Goal: Contribute content

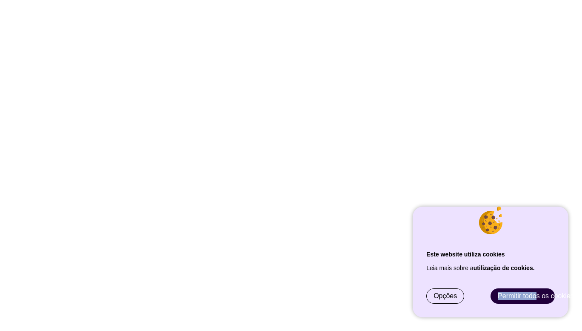
drag, startPoint x: 539, startPoint y: 286, endPoint x: 537, endPoint y: 294, distance: 7.7
click at [537, 294] on div "Permitir todos os cookies" at bounding box center [523, 295] width 64 height 15
click at [537, 294] on span "Permitir todos os cookies" at bounding box center [536, 295] width 76 height 7
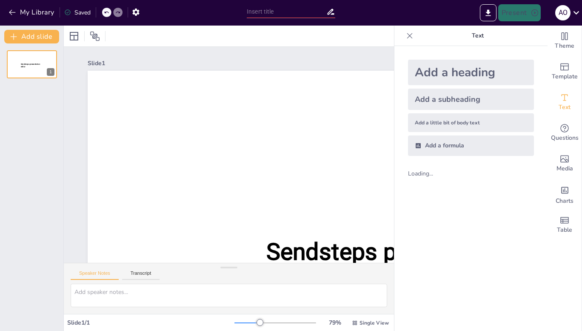
type input "New Sendsteps"
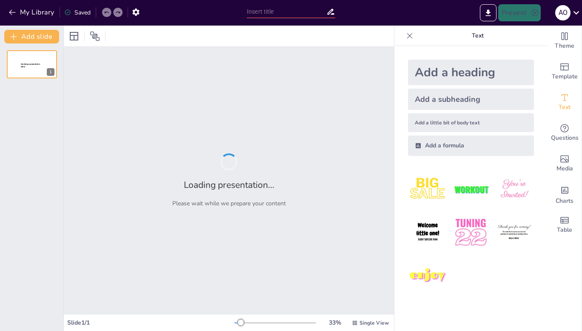
type input "Efeitos da Poluição Sonora na Saúde e Ambiente"
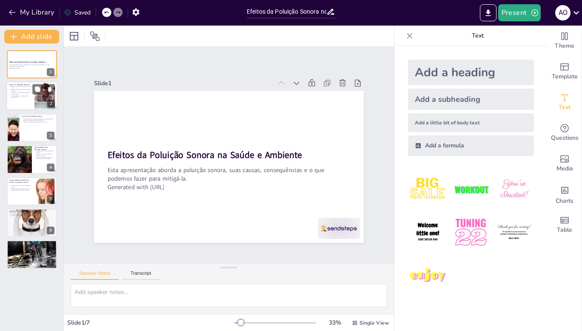
click at [31, 95] on p "A conscientização é vital para mitigar a poluição sonora." at bounding box center [21, 96] width 21 height 3
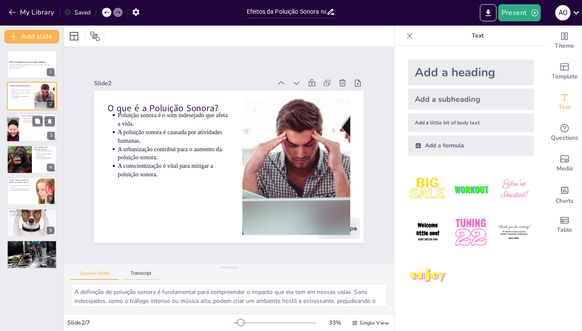
click at [18, 126] on div at bounding box center [12, 127] width 51 height 29
type textarea "O tráfego de veículos é uma das principais fontes de poluição sonora nas cidade…"
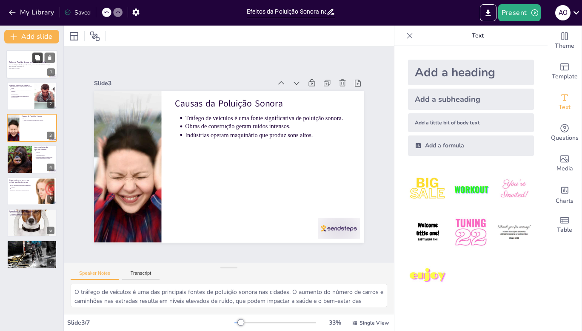
click at [36, 61] on button at bounding box center [37, 57] width 10 height 10
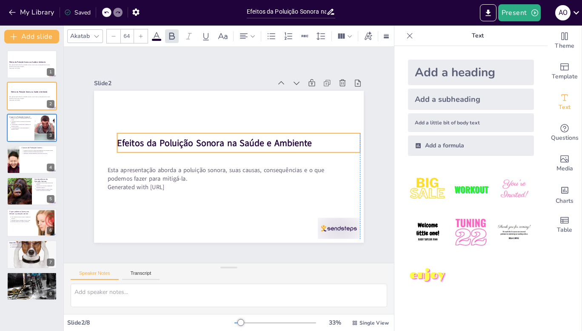
drag, startPoint x: 143, startPoint y: 150, endPoint x: 152, endPoint y: 138, distance: 14.6
click at [152, 138] on strong "Efeitos da Poluição Sonora na Saúde e Ambiente" at bounding box center [220, 138] width 183 height 90
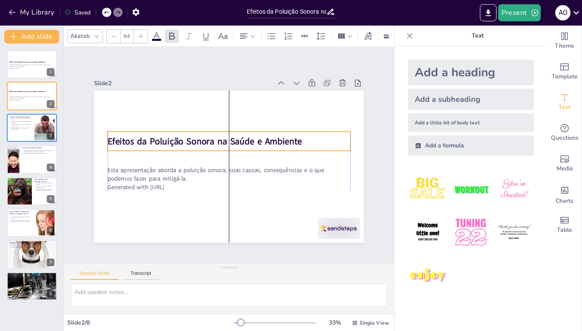
drag, startPoint x: 150, startPoint y: 137, endPoint x: 139, endPoint y: 135, distance: 11.2
click at [139, 135] on strong "Efeitos da Poluição Sonora na Saúde e Ambiente" at bounding box center [215, 131] width 175 height 108
click at [203, 139] on strong "Efeitos da Poluição Sonora na Saúde e Ambiente" at bounding box center [226, 127] width 124 height 165
drag, startPoint x: 208, startPoint y: 138, endPoint x: 200, endPoint y: 137, distance: 8.1
click at [200, 137] on strong "Efeitos da Poluição Sonora na Saúde e Ambiente" at bounding box center [206, 129] width 183 height 90
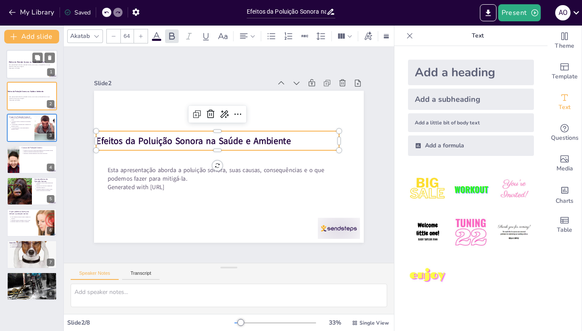
click at [26, 61] on strong "Efeitos da Poluição Sonora na Saúde e Ambiente" at bounding box center [27, 62] width 37 height 2
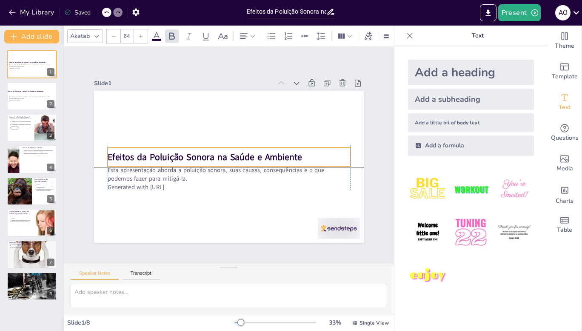
click at [141, 149] on strong "Efeitos da Poluição Sonora na Saúde e Ambiente" at bounding box center [206, 147] width 183 height 90
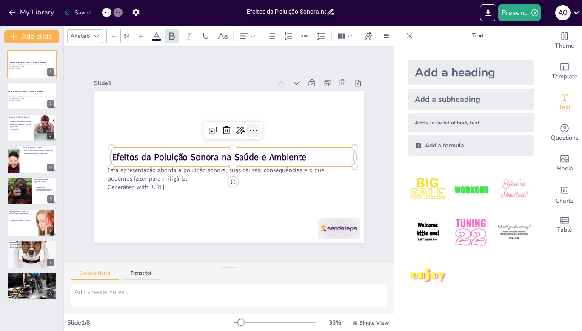
click at [253, 132] on icon at bounding box center [256, 133] width 7 height 2
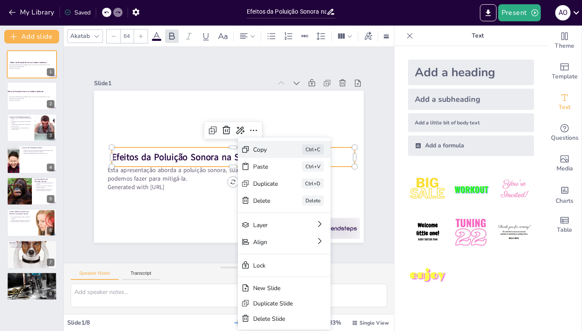
click at [260, 248] on div "Copy" at bounding box center [254, 260] width 21 height 25
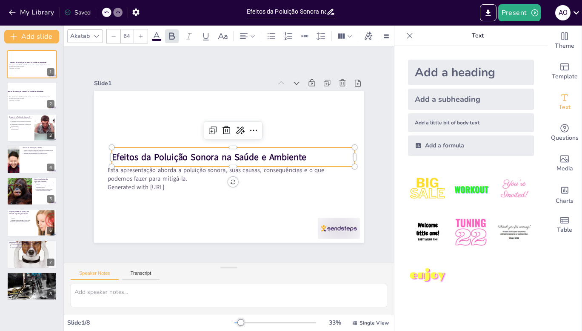
click at [203, 152] on strong "Efeitos da Poluição Sonora na Saúde e Ambiente" at bounding box center [210, 148] width 183 height 90
click at [203, 152] on strong "Efeitos da Poluição Sonora na Saúde e Ambiente" at bounding box center [209, 151] width 189 height 72
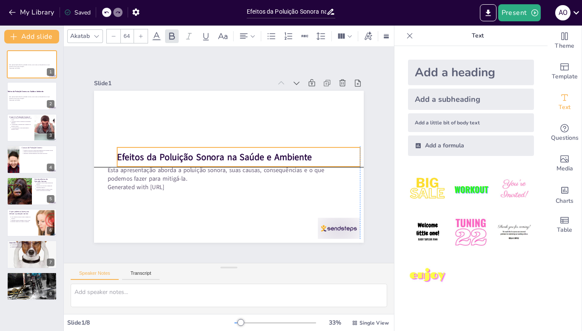
click at [303, 150] on p "Efeitos da Poluição Sonora na Saúde e Ambiente" at bounding box center [236, 162] width 204 height 153
drag, startPoint x: 155, startPoint y: 152, endPoint x: 170, endPoint y: 151, distance: 15.0
click at [170, 151] on strong "Efeitos da Poluição Sonora na Saúde e Ambiente" at bounding box center [229, 153] width 189 height 72
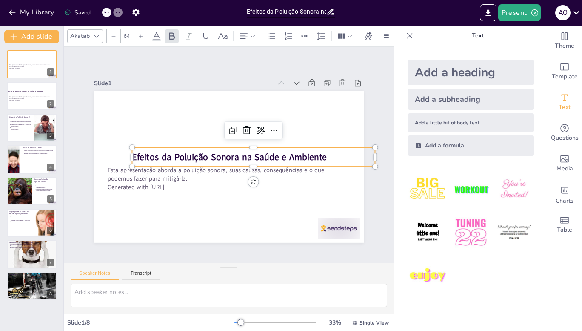
click at [219, 153] on strong "Efeitos da Poluição Sonora na Saúde e Ambiente" at bounding box center [229, 157] width 189 height 72
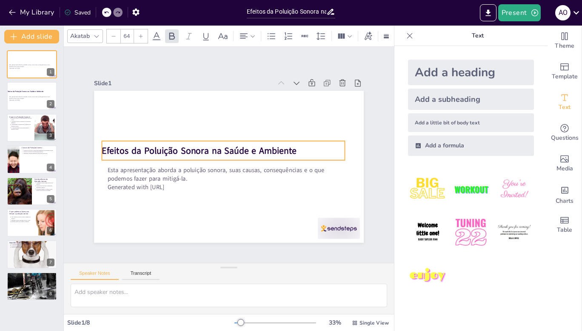
drag, startPoint x: 169, startPoint y: 152, endPoint x: 138, endPoint y: 146, distance: 30.9
click at [138, 146] on strong "Efeitos da Poluição Sonora na Saúde e Ambiente" at bounding box center [200, 144] width 193 height 52
click at [407, 35] on icon at bounding box center [410, 36] width 6 height 6
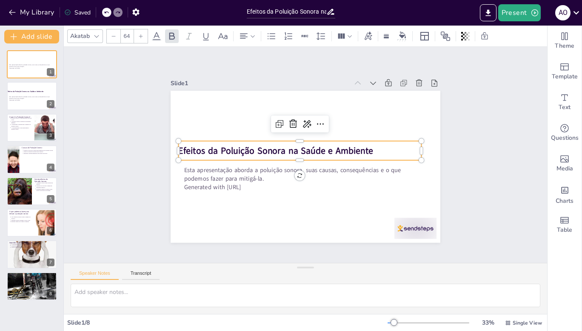
click at [318, 145] on strong "Efeitos da Poluição Sonora na Saúde e Ambiente" at bounding box center [277, 144] width 193 height 52
click at [318, 145] on strong "Efeitos da Poluição Sonora na Saúde e Ambiente" at bounding box center [282, 136] width 175 height 108
click at [318, 145] on strong "Efeitos da Poluição Sonora na Saúde e Ambiente" at bounding box center [278, 142] width 189 height 72
drag, startPoint x: 281, startPoint y: 148, endPoint x: 273, endPoint y: 148, distance: 7.7
click at [273, 148] on strong "Efeitos da Poluição Sonora na Saúde e Ambiente" at bounding box center [292, 121] width 108 height 175
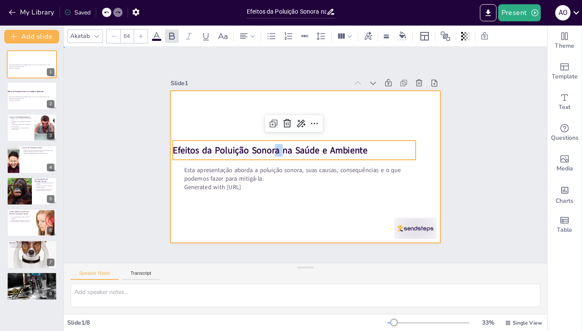
click at [243, 125] on div at bounding box center [294, 156] width 205 height 295
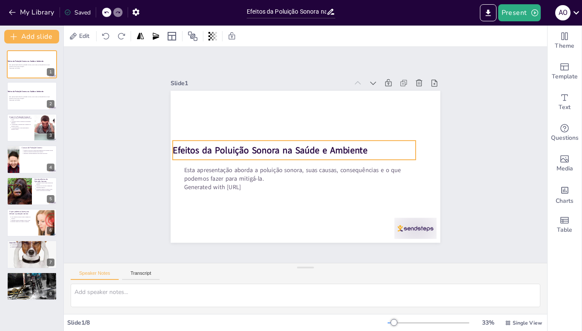
click at [238, 145] on strong "Efeitos da Poluição Sonora na Saúde e Ambiente" at bounding box center [282, 128] width 153 height 140
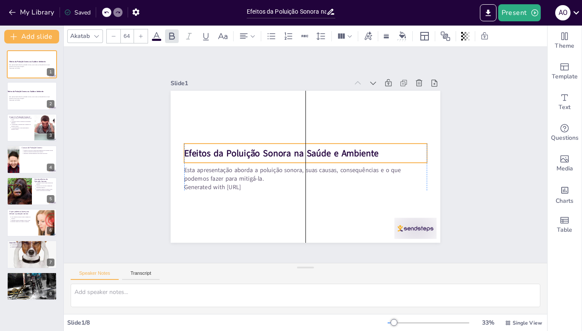
drag, startPoint x: 210, startPoint y: 143, endPoint x: 219, endPoint y: 146, distance: 9.0
click at [219, 146] on strong "Efeitos da Poluição Sonora na Saúde e Ambiente" at bounding box center [283, 146] width 189 height 72
click at [220, 149] on strong "Efeitos da Poluição Sonora na Saúde e Ambiente" at bounding box center [282, 148] width 193 height 52
click at [262, 149] on strong "Efeitos da Poluição Sonora na Saúde e Ambiente" at bounding box center [316, 176] width 108 height 175
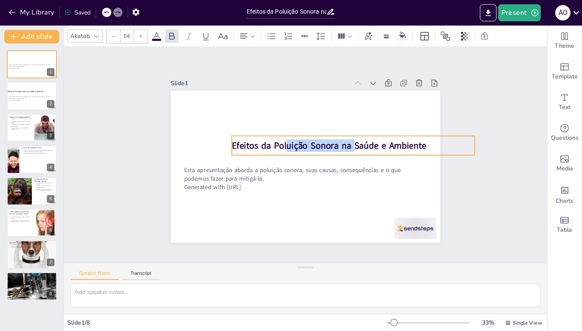
drag, startPoint x: 220, startPoint y: 149, endPoint x: 268, endPoint y: 141, distance: 48.3
click at [268, 141] on strong "Efeitos da Poluição Sonora na Saúde e Ambiente" at bounding box center [330, 150] width 193 height 52
click at [116, 117] on div "Slide 1 Esta apresentação aborda a poluição sonora, suas causas, consequências …" at bounding box center [306, 154] width 504 height 265
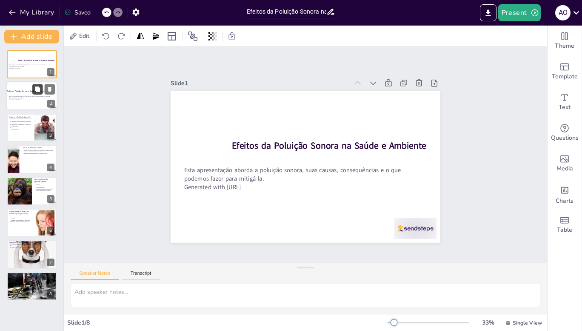
click at [35, 87] on icon at bounding box center [37, 89] width 5 height 5
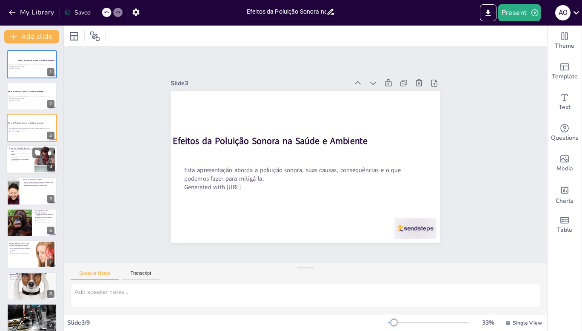
click at [26, 160] on p "A conscientização é vital para mitigar a poluição sonora." at bounding box center [21, 159] width 21 height 3
type textarea "A definição de poluição sonora é fundamental para compreender o impacto que ela…"
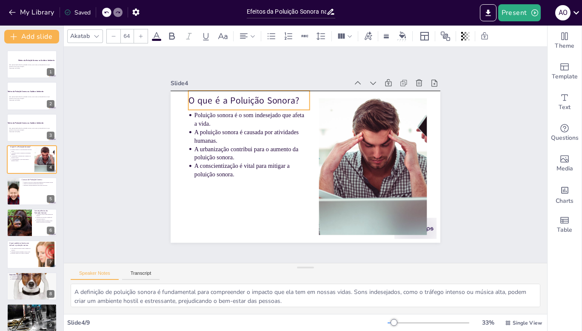
drag, startPoint x: 181, startPoint y: 103, endPoint x: 185, endPoint y: 99, distance: 6.0
click at [194, 99] on p "O que é a Poluição Sonora?" at bounding box center [255, 94] width 122 height 25
click at [260, 97] on p "O que é a Poluição Sonora?" at bounding box center [276, 82] width 116 height 61
click at [260, 97] on p "O que é a Poluição Sonora?" at bounding box center [261, 89] width 121 height 37
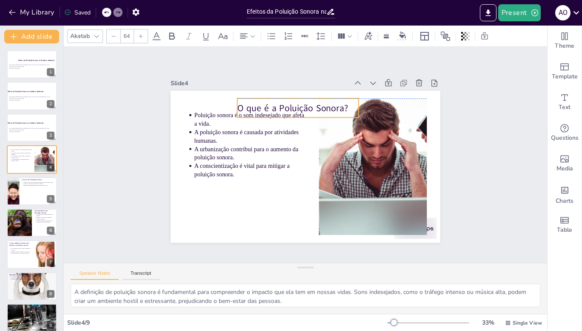
drag, startPoint x: 293, startPoint y: 98, endPoint x: 342, endPoint y: 103, distance: 49.2
click at [342, 103] on p "O que é a Poluição Sonora?" at bounding box center [312, 107] width 119 height 49
click at [279, 104] on p "O que é a Poluição Sonora?" at bounding box center [323, 110] width 112 height 72
click at [279, 104] on p "O que é a Poluição Sonora?" at bounding box center [307, 107] width 121 height 37
click at [279, 104] on p "O que é a Poluição Sonora?" at bounding box center [323, 110] width 112 height 72
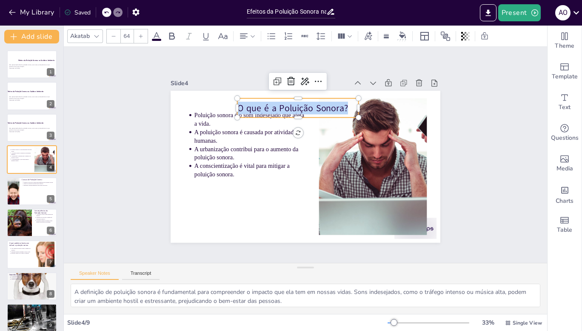
copy p "O que é a Poluição Sonora?"
click at [267, 109] on p "O que é a Poluição Sonora?" at bounding box center [323, 110] width 112 height 72
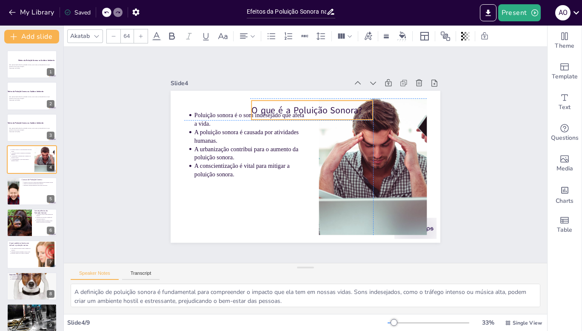
drag, startPoint x: 245, startPoint y: 103, endPoint x: 258, endPoint y: 106, distance: 13.8
click at [261, 106] on p "O que é a Poluição Sonora?" at bounding box center [321, 112] width 121 height 37
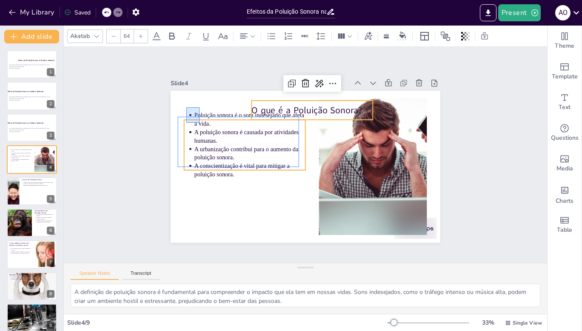
drag, startPoint x: 186, startPoint y: 107, endPoint x: 200, endPoint y: 123, distance: 20.2
click at [200, 120] on div "Poluição sonora é o som indesejado que afeta a vida. A poluição sonora é causad…" at bounding box center [319, 92] width 264 height 56
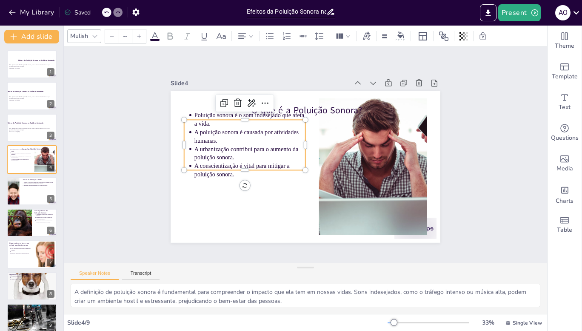
type input "43"
click at [251, 113] on p "Poluição sonora é o som indesejado que afeta a vida." at bounding box center [294, 90] width 87 height 94
click at [186, 109] on ul "Poluição sonora é o som indesejado que afeta a vida. A poluição sonora é causad…" at bounding box center [251, 127] width 136 height 102
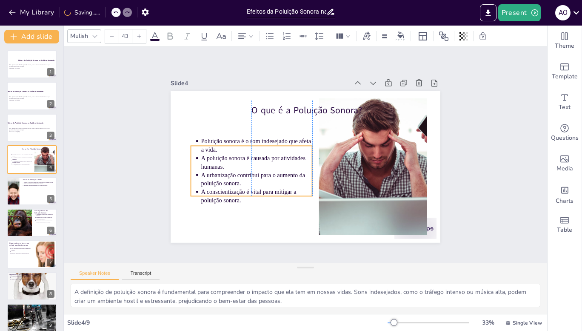
drag, startPoint x: 188, startPoint y: 110, endPoint x: 196, endPoint y: 135, distance: 26.1
click at [196, 135] on ul "Poluição sonora é o som indesejado que afeta a vida. A poluição sonora é causad…" at bounding box center [249, 160] width 133 height 92
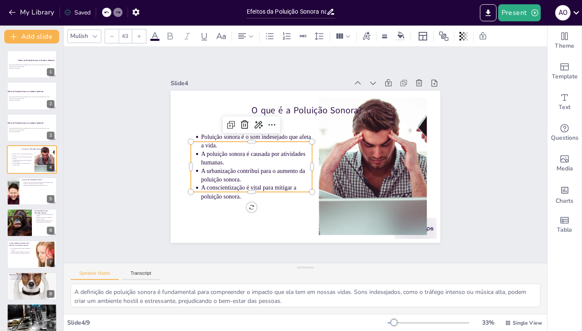
click at [208, 132] on p "Poluição sonora é o som indesejado que afeta a vida." at bounding box center [263, 127] width 111 height 50
click at [205, 132] on p "Poluição sonora é o som indesejado que afeta a vida." at bounding box center [261, 132] width 112 height 40
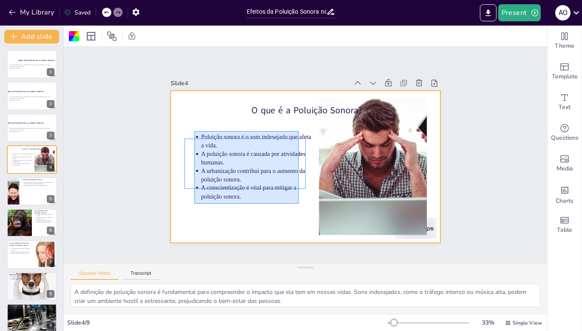
drag, startPoint x: 195, startPoint y: 131, endPoint x: 299, endPoint y: 203, distance: 126.9
click at [299, 136] on div "O que é a Poluição Sonora? Poluição sonora é o som indesejado que afeta a vida.…" at bounding box center [325, 93] width 257 height 83
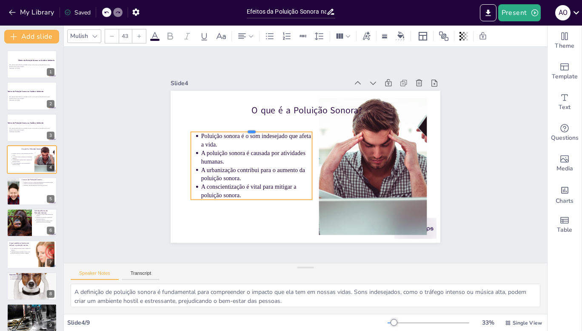
drag, startPoint x: 246, startPoint y: 137, endPoint x: 246, endPoint y: 127, distance: 9.8
click at [246, 127] on div at bounding box center [267, 109] width 114 height 56
click at [192, 138] on ul "Poluição sonora é o som indesejado que afeta a vida. A poluição sonora é causad…" at bounding box center [252, 142] width 138 height 111
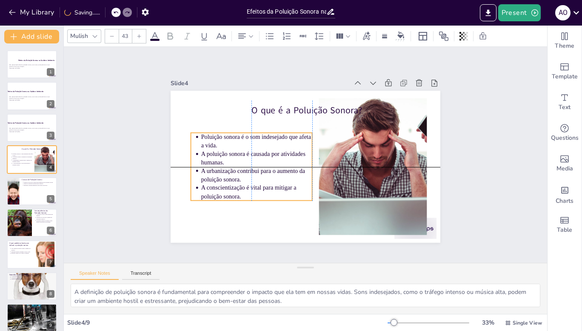
click at [195, 135] on ul "Poluição sonora é o som indesejado que afeta a vida. A poluição sonora é causad…" at bounding box center [251, 149] width 136 height 102
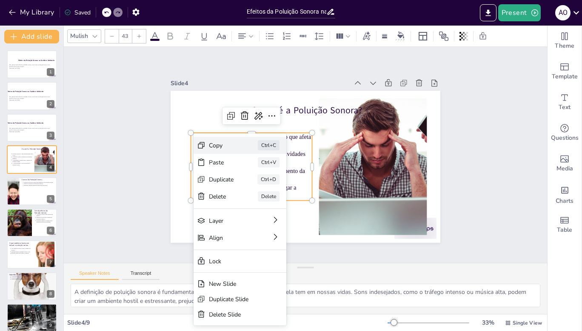
click at [262, 176] on div "Copy" at bounding box center [275, 183] width 26 height 15
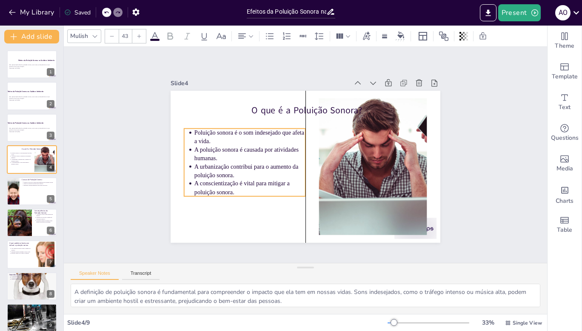
drag, startPoint x: 192, startPoint y: 133, endPoint x: 187, endPoint y: 129, distance: 6.3
click at [187, 129] on ul "Poluição sonora é o som indesejado que afeta a vida. A poluição sonora é causad…" at bounding box center [245, 143] width 136 height 102
click at [264, 110] on icon at bounding box center [269, 107] width 11 height 11
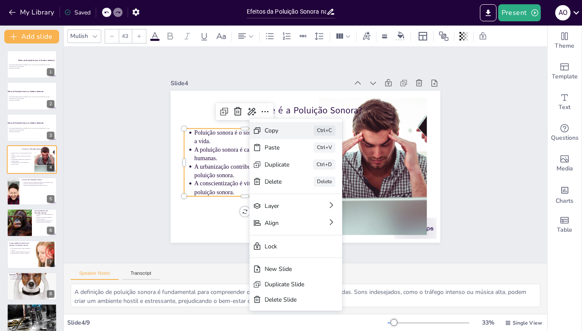
click at [319, 180] on div "Copy" at bounding box center [332, 187] width 26 height 15
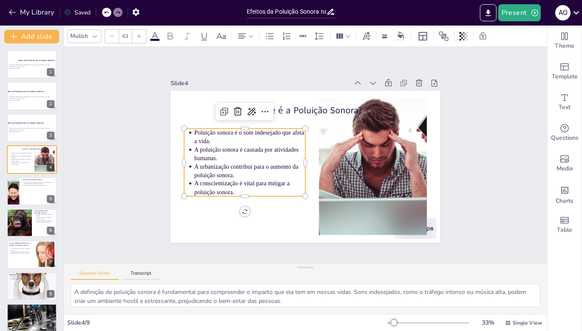
click at [107, 94] on div "Slide 1 Efeitos da Poluição Sonora na Saúde e Ambiente Esta apresentação aborda…" at bounding box center [305, 154] width 527 height 355
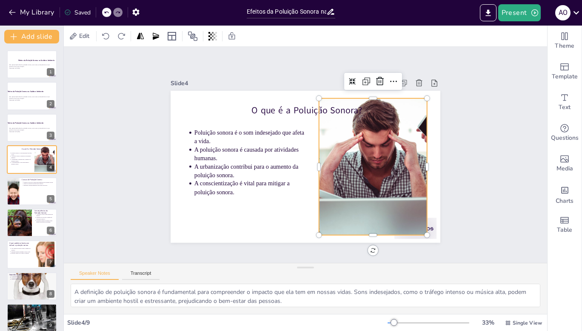
click at [378, 142] on div at bounding box center [353, 203] width 277 height 253
click at [406, 106] on icon at bounding box center [412, 112] width 13 height 13
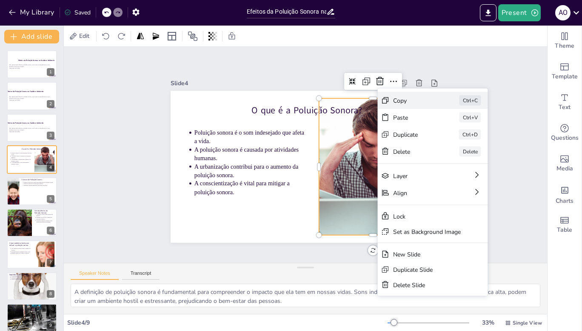
click at [429, 195] on div "Copy Ctrl+C" at bounding box center [483, 225] width 108 height 60
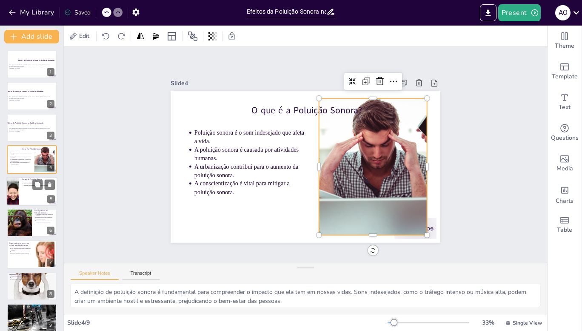
click at [25, 195] on div at bounding box center [31, 191] width 51 height 29
type textarea "O tráfego de veículos é uma das principais fontes de poluição sonora nas cidade…"
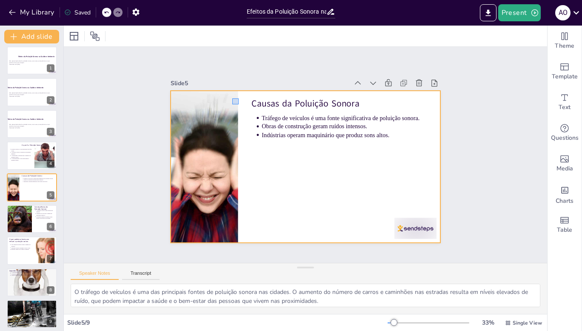
drag, startPoint x: 239, startPoint y: 98, endPoint x: 232, endPoint y: 104, distance: 8.7
click at [232, 104] on div at bounding box center [302, 166] width 295 height 205
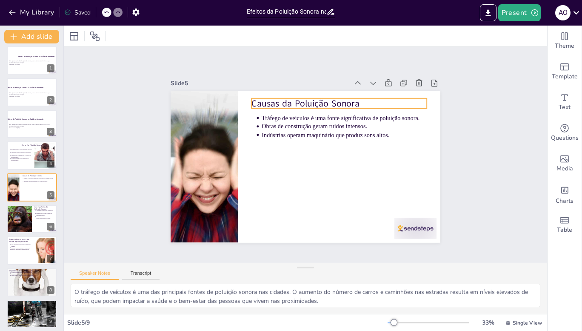
click at [260, 152] on p "Causas da Poluição Sonora" at bounding box center [315, 215] width 139 height 127
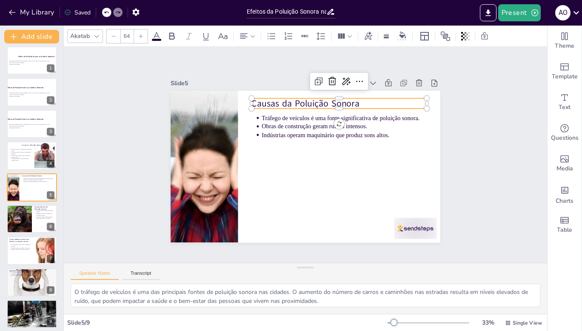
click at [338, 100] on p "Causas da Poluição Sonora" at bounding box center [362, 177] width 49 height 174
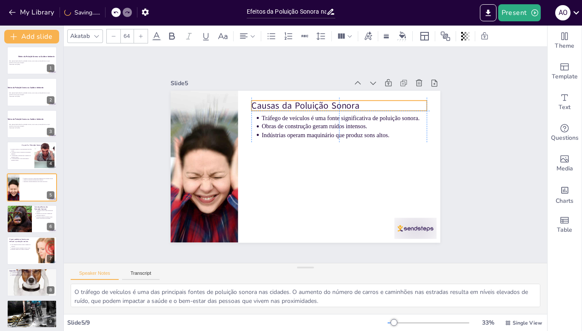
click at [355, 101] on p "Causas da Poluição Sonora" at bounding box center [361, 134] width 149 height 113
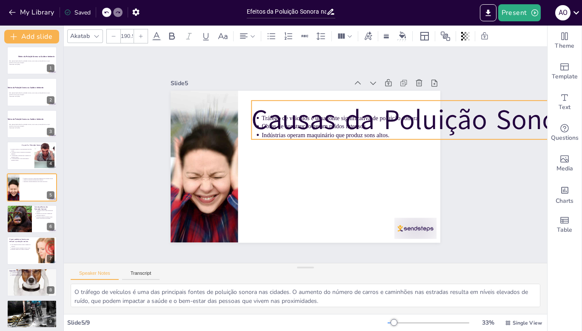
drag, startPoint x: 420, startPoint y: 107, endPoint x: 369, endPoint y: 127, distance: 54.5
click at [369, 127] on div "Tráfego de veículos é uma fonte significativa de poluição sonora. Obras de cons…" at bounding box center [301, 166] width 303 height 228
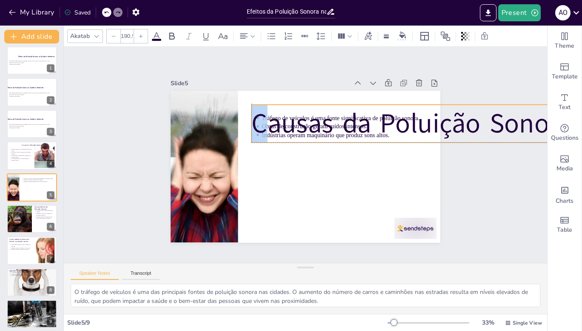
drag, startPoint x: 251, startPoint y: 115, endPoint x: 255, endPoint y: 118, distance: 4.5
click at [261, 118] on p "Causas da Poluição Sonora" at bounding box center [507, 210] width 492 height 246
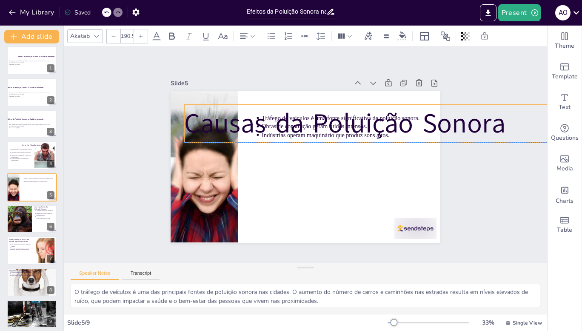
drag, startPoint x: 530, startPoint y: 127, endPoint x: 462, endPoint y: 125, distance: 67.3
click at [462, 125] on p "Causas da Poluição Sonora" at bounding box center [378, 278] width 197 height 508
click at [438, 125] on p "Causas da Poluição Sonora" at bounding box center [364, 285] width 145 height 518
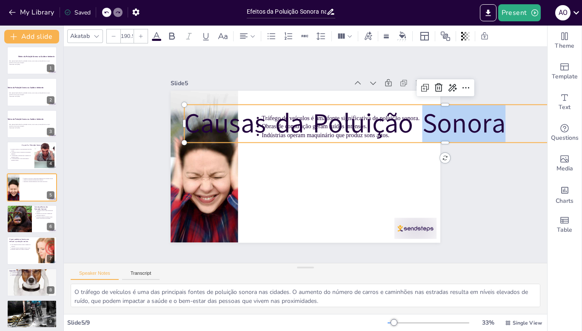
click at [503, 125] on p "Causas da Poluição Sonora" at bounding box center [442, 197] width 471 height 293
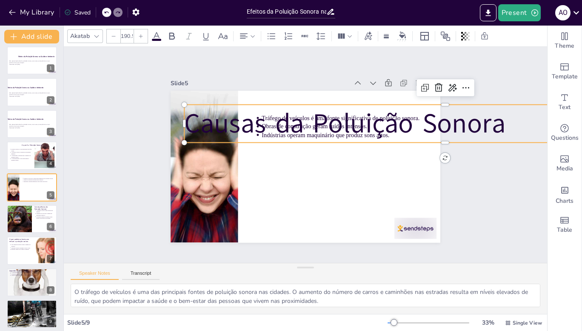
click at [330, 125] on p "Causas da Poluição Sonora" at bounding box center [448, 168] width 508 height 197
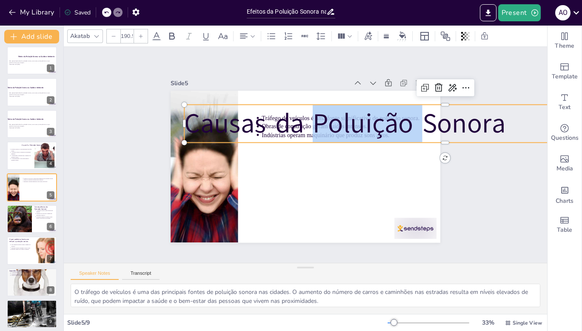
click at [330, 125] on p "Causas da Poluição Sonora" at bounding box center [448, 168] width 508 height 197
click at [307, 123] on p "Causas da Poluição Sonora" at bounding box center [448, 168] width 508 height 197
click at [307, 123] on p "Causas da Poluição Sonora" at bounding box center [442, 197] width 471 height 293
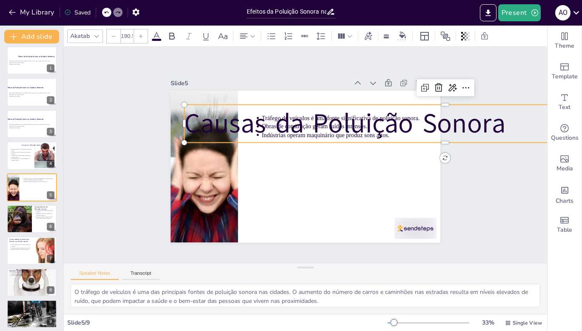
click at [297, 123] on p "Causas da Poluição Sonora" at bounding box center [365, 285] width 146 height 518
click at [297, 123] on p "Causas da Poluição Sonora" at bounding box center [446, 183] width 492 height 246
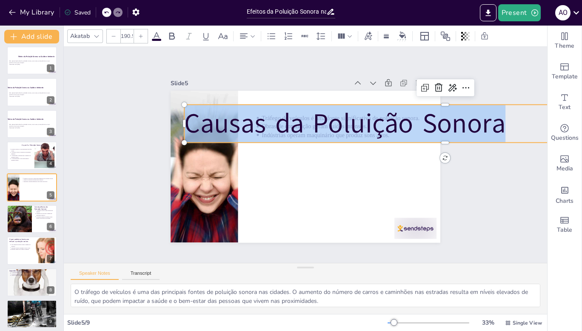
click at [297, 123] on p "Causas da Poluição Sonora" at bounding box center [437, 211] width 444 height 337
copy p "Causas da Poluição Sonora"
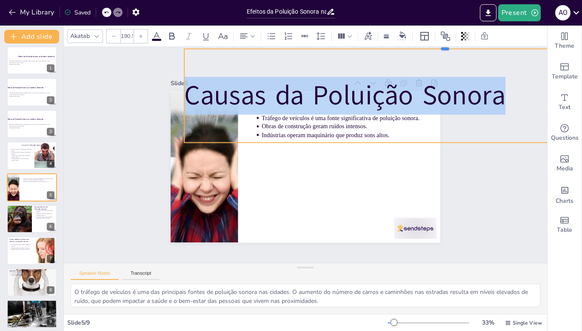
drag, startPoint x: 359, startPoint y: 100, endPoint x: 340, endPoint y: 44, distance: 59.0
click at [340, 44] on div "Akatab 190.5 Slide 1 Efeitos da Poluição Sonora na Saúde e Ambiente Esta aprese…" at bounding box center [306, 178] width 484 height 305
click at [476, 135] on div "Causas da Poluição Sonora" at bounding box center [405, 270] width 250 height 526
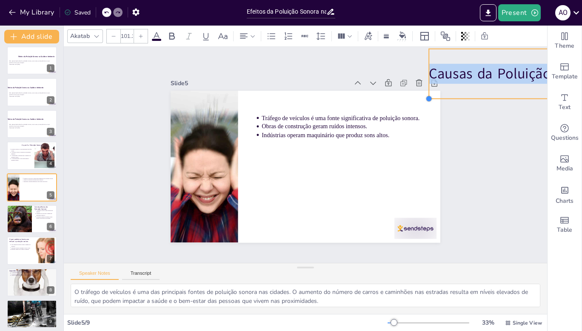
drag, startPoint x: 177, startPoint y: 138, endPoint x: 422, endPoint y: 86, distance: 250.2
click at [422, 86] on div "Slide 5 Tráfego de veículos é uma fonte significativa de poluição sonora. Obras…" at bounding box center [304, 160] width 298 height 218
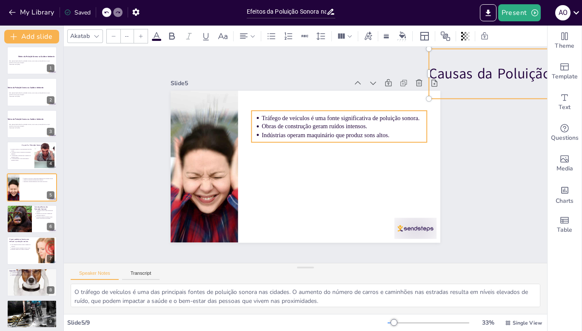
type input "43"
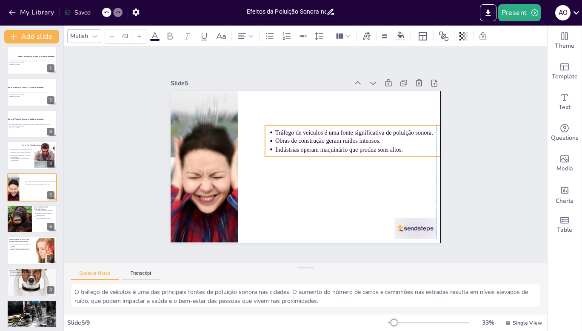
drag, startPoint x: 252, startPoint y: 115, endPoint x: 266, endPoint y: 129, distance: 19.0
click at [266, 129] on li "Tráfego de veículos é uma fonte significativa de poluição sonora." at bounding box center [273, 107] width 43 height 163
click at [284, 136] on p "Obras de construção geram ruídos intensos." at bounding box center [359, 151] width 163 height 43
click at [309, 136] on p "Obras de construção geram ruídos intensos." at bounding box center [330, 202] width 43 height 163
click at [325, 141] on p "Indústrias operam maquinário que produz sons altos." at bounding box center [354, 176] width 147 height 90
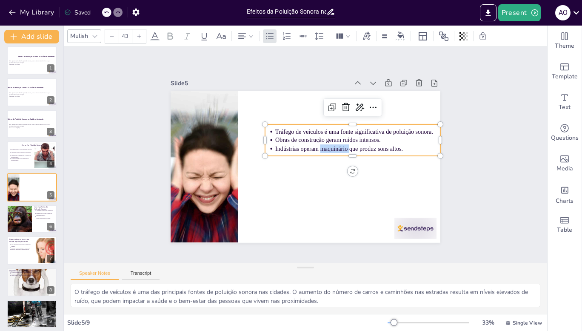
click at [325, 141] on p "Indústrias operam maquinário que produz sons altos." at bounding box center [356, 170] width 154 height 75
click at [325, 141] on p "Indústrias operam maquinário que produz sons altos." at bounding box center [358, 154] width 165 height 26
click at [350, 136] on p "Obras de construção geram ruídos intensos." at bounding box center [357, 140] width 165 height 9
click at [350, 133] on p "Obras de construção geram ruídos intensos." at bounding box center [360, 157] width 160 height 59
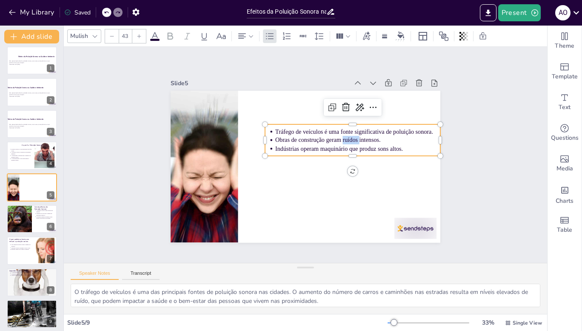
click at [350, 133] on p "Obras de construção geram ruídos intensos." at bounding box center [359, 162] width 155 height 75
click at [350, 133] on p "Obras de construção geram ruídos intensos." at bounding box center [358, 168] width 147 height 90
click at [350, 133] on p "Obras de construção geram ruídos intensos." at bounding box center [360, 157] width 160 height 59
click at [350, 133] on p "Obras de construção geram ruídos intensos." at bounding box center [359, 151] width 163 height 43
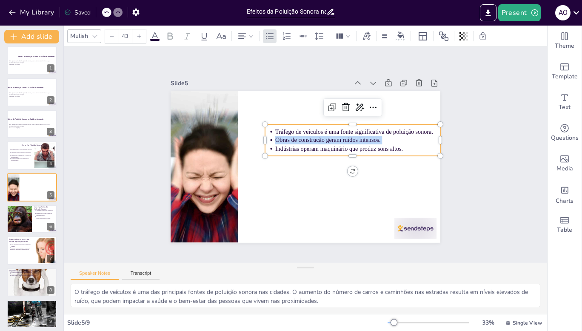
click at [350, 136] on p "Obras de construção geram ruídos intensos." at bounding box center [357, 140] width 165 height 9
click at [350, 133] on p "Obras de construção geram ruídos intensos." at bounding box center [359, 146] width 165 height 26
click at [350, 133] on p "Obras de construção geram ruídos intensos." at bounding box center [360, 157] width 160 height 59
click at [398, 147] on p "Indústrias operam maquinário que produz sons altos." at bounding box center [356, 170] width 155 height 75
click at [378, 124] on icon at bounding box center [384, 130] width 13 height 13
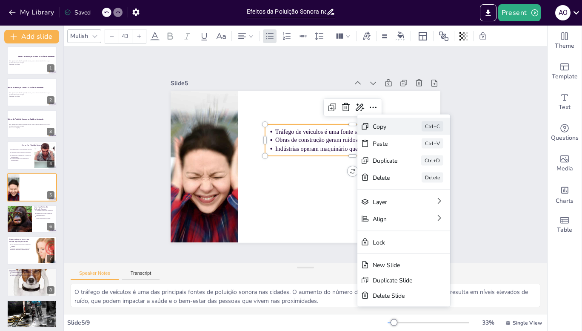
click at [401, 211] on div "Copy Ctrl+C" at bounding box center [447, 237] width 92 height 53
